Goal: Task Accomplishment & Management: Use online tool/utility

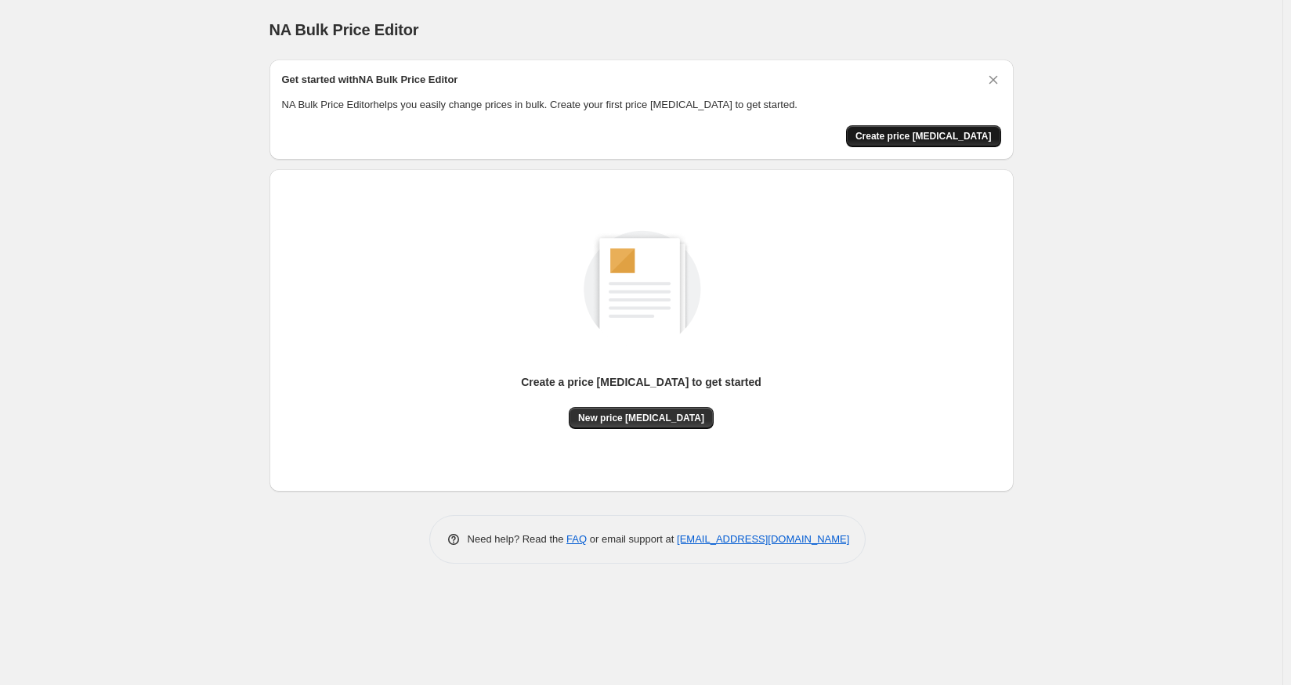
click at [978, 135] on span "Create price [MEDICAL_DATA]" at bounding box center [923, 136] width 136 height 13
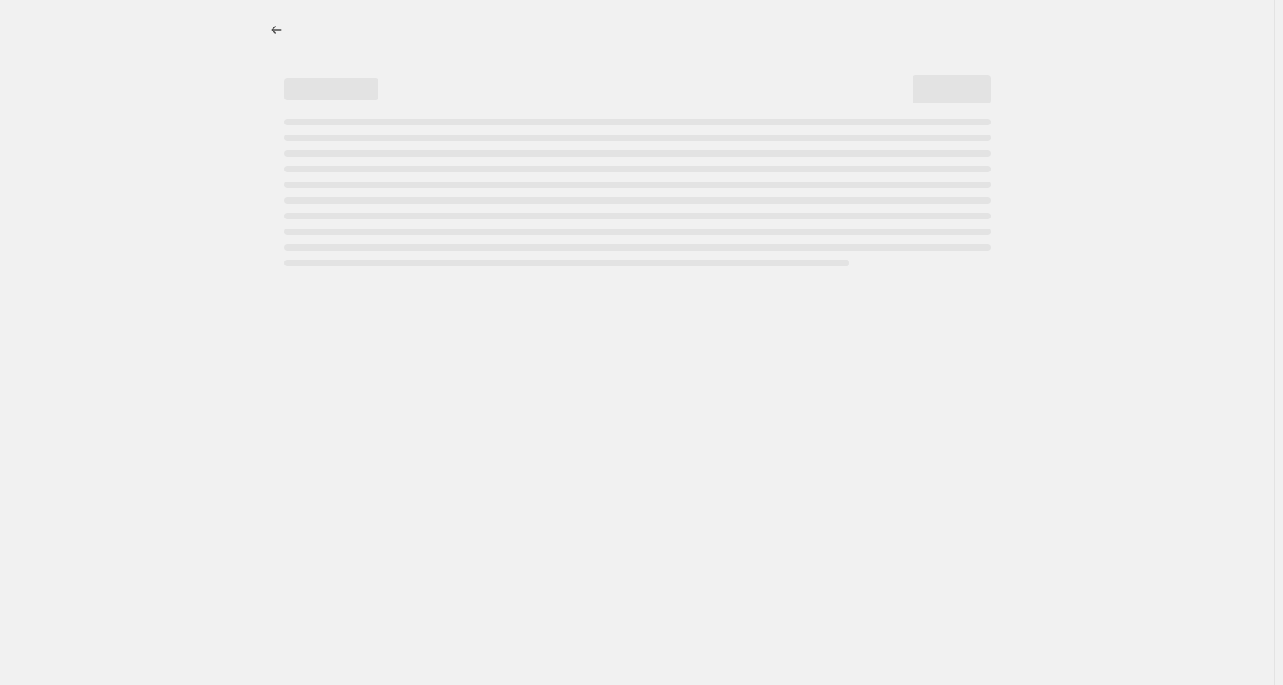
select select "percentage"
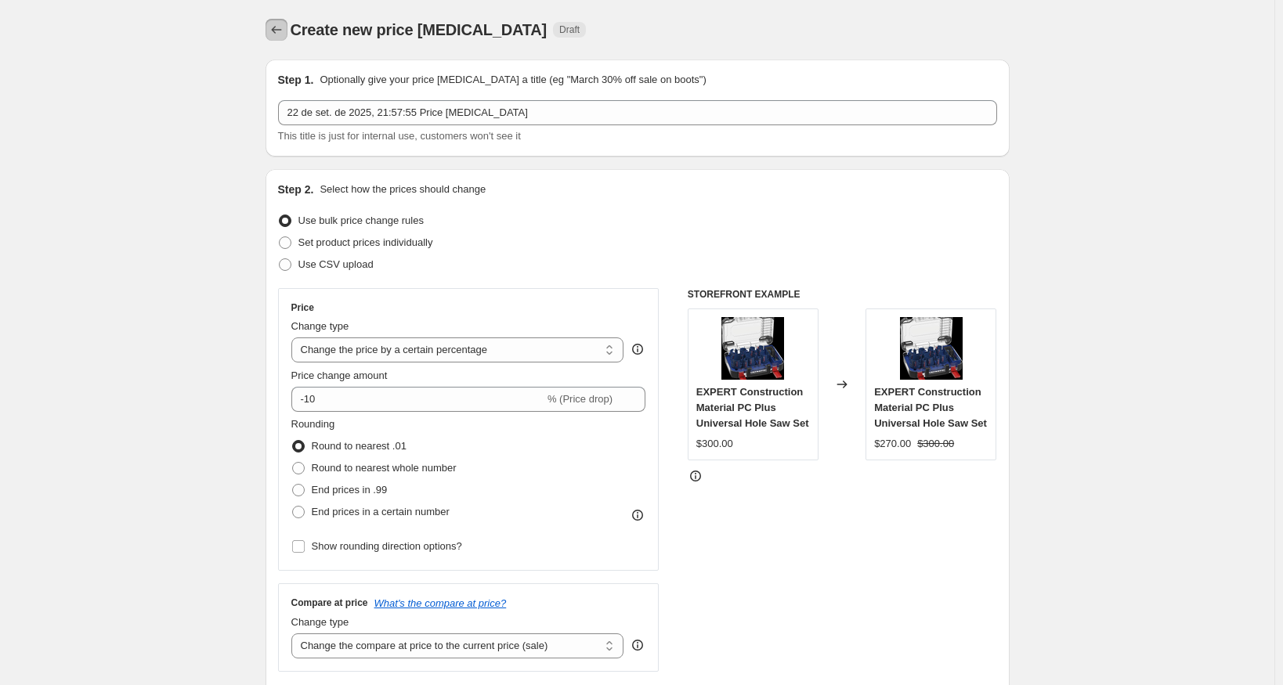
click at [279, 24] on icon "Price change jobs" at bounding box center [277, 30] width 16 height 16
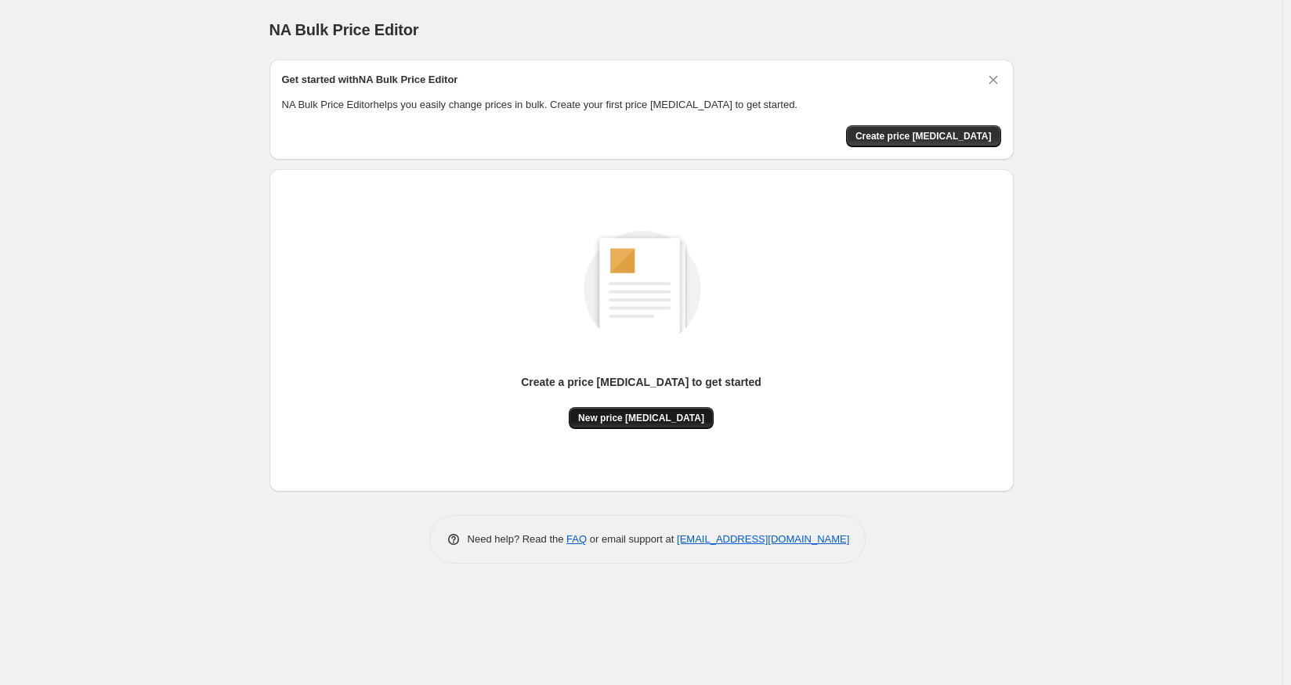
click at [620, 422] on span "New price [MEDICAL_DATA]" at bounding box center [641, 418] width 126 height 13
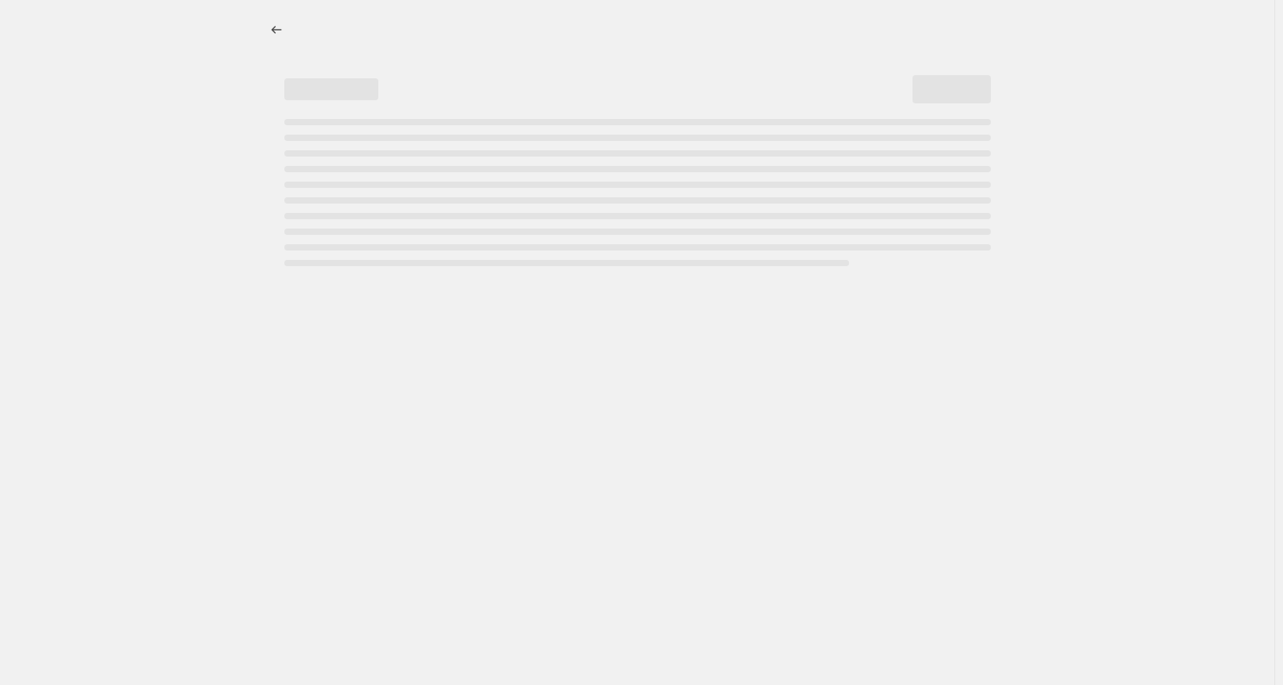
select select "percentage"
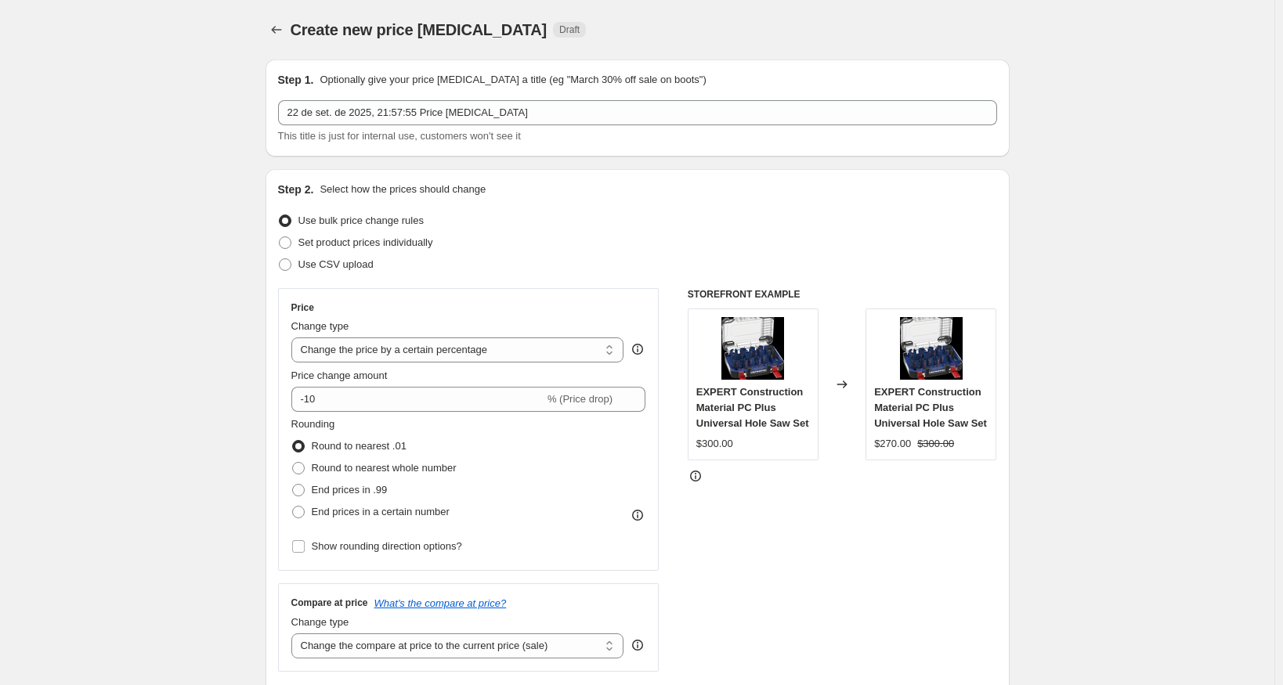
drag, startPoint x: 1125, startPoint y: 238, endPoint x: 1089, endPoint y: 214, distance: 43.4
click at [420, 348] on select "Change the price to a certain amount Change the price by a certain amount Chang…" at bounding box center [457, 350] width 333 height 25
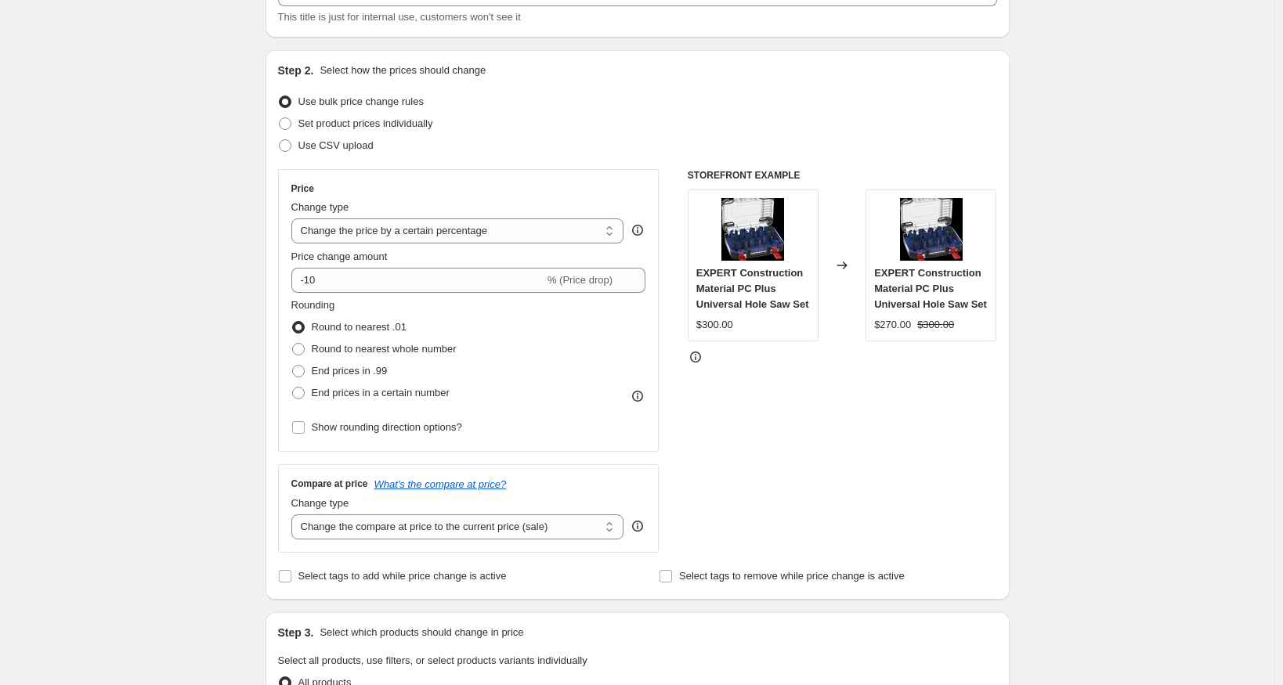
scroll to position [106, 0]
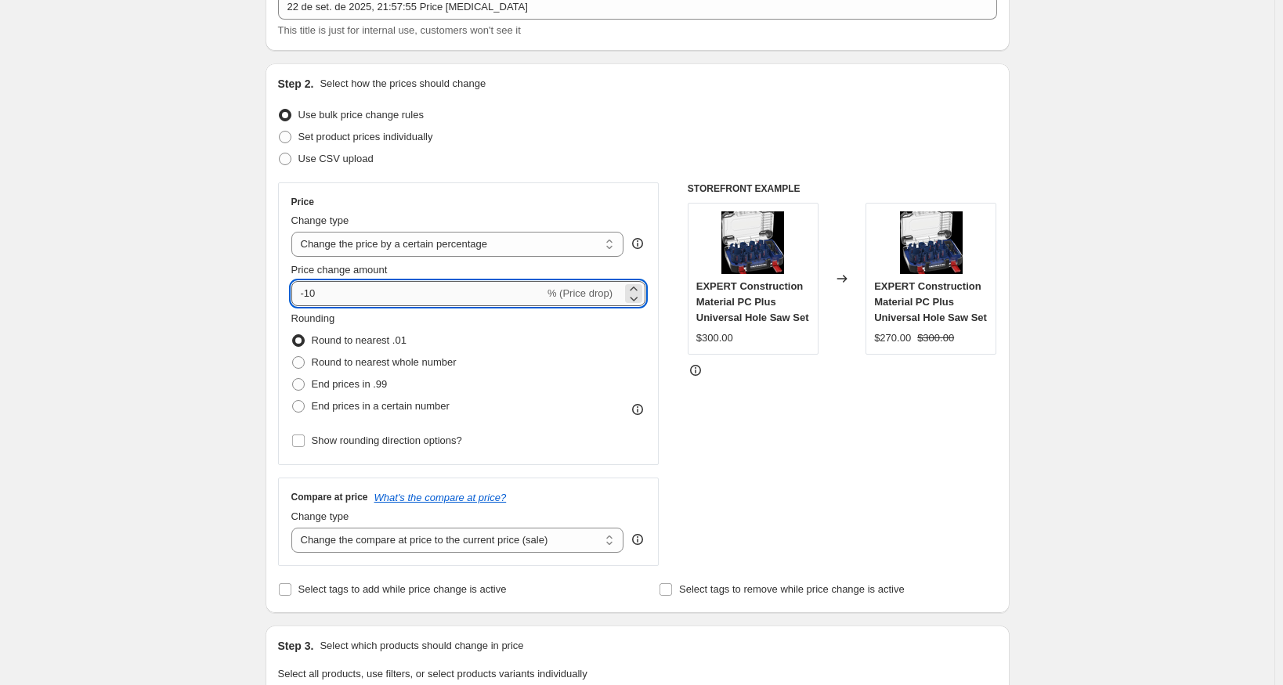
click at [310, 294] on input "-10" at bounding box center [417, 293] width 253 height 25
click at [313, 296] on input "-10" at bounding box center [417, 293] width 253 height 25
type input "-70"
click at [182, 341] on div "Create new price [MEDICAL_DATA]. This page is ready Create new price [MEDICAL_D…" at bounding box center [637, 682] width 1274 height 1576
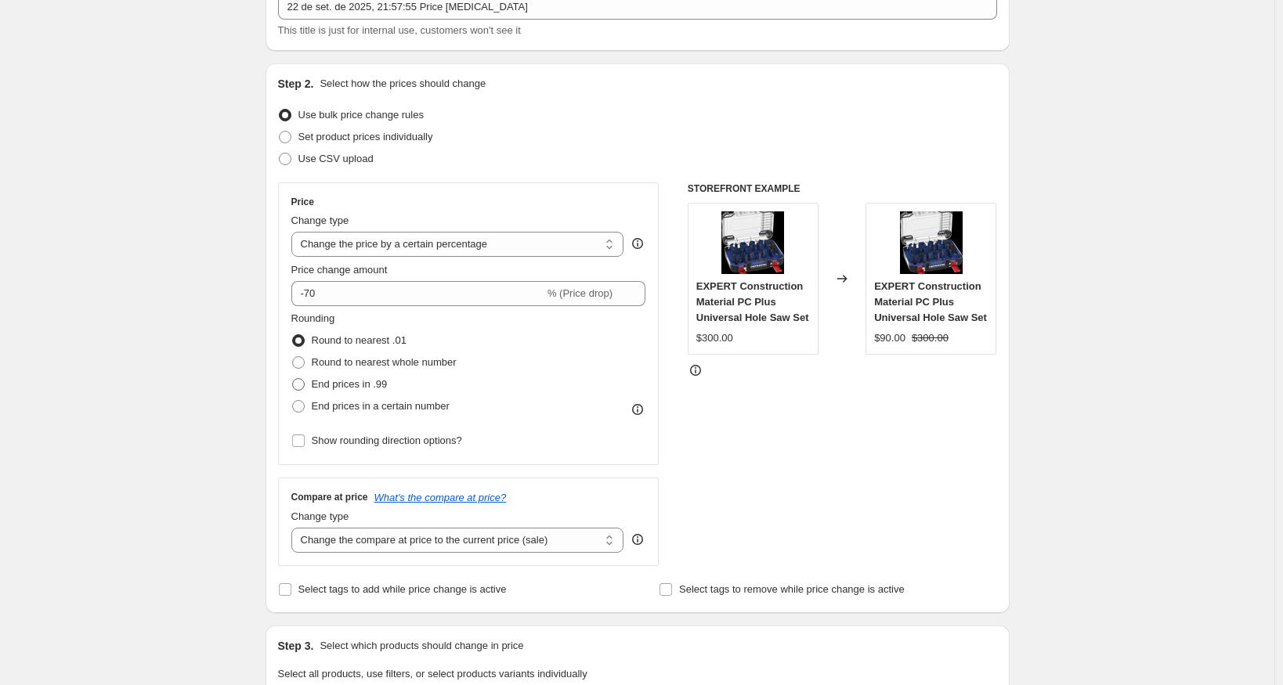
click at [371, 382] on span "End prices in .99" at bounding box center [350, 384] width 76 height 12
click at [293, 379] on input "End prices in .99" at bounding box center [292, 378] width 1 height 1
radio input "true"
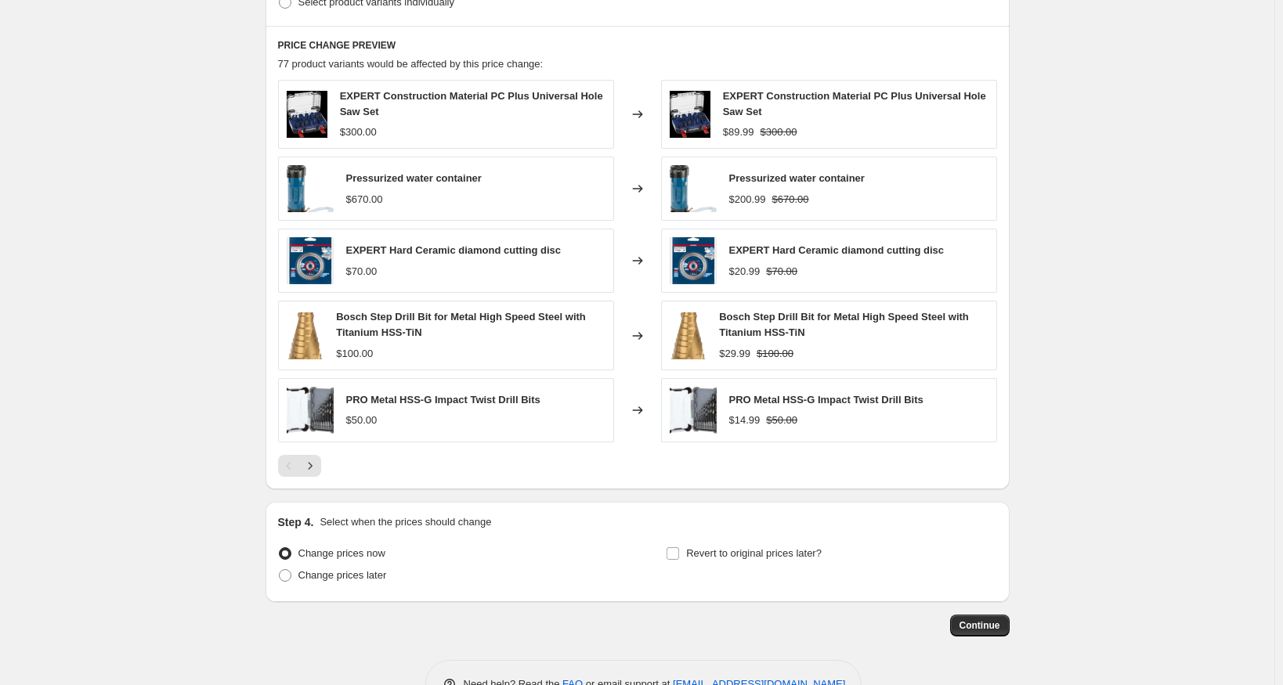
scroll to position [889, 0]
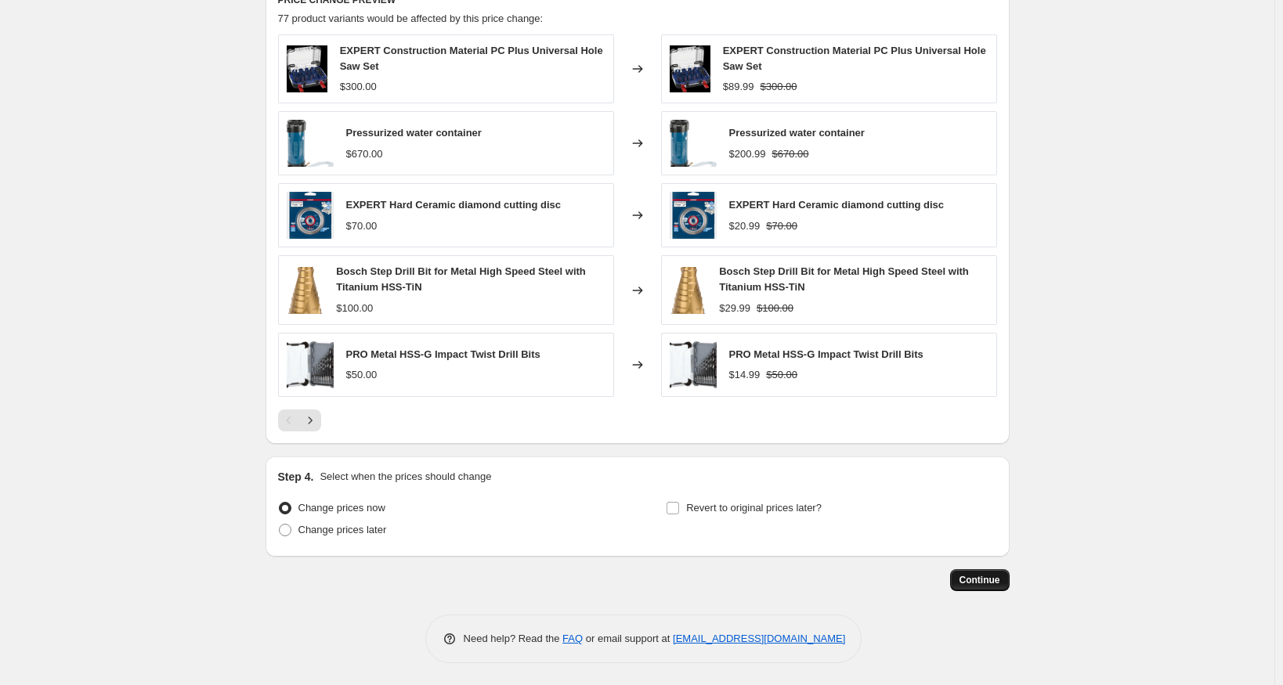
click at [988, 579] on span "Continue" at bounding box center [979, 580] width 41 height 13
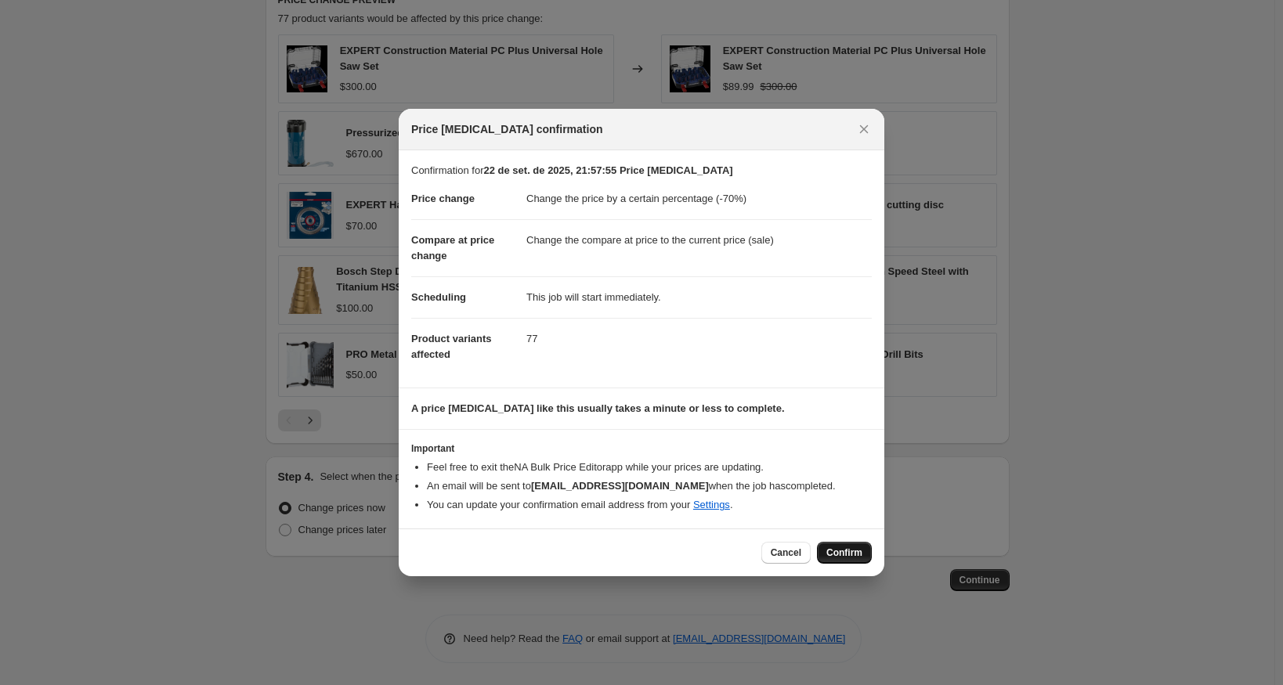
click at [846, 545] on button "Confirm" at bounding box center [844, 553] width 55 height 22
